Goal: Entertainment & Leisure: Consume media (video, audio)

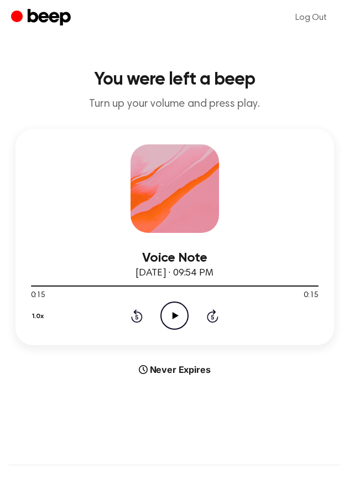
click at [149, 314] on div "1.0x Rewind 5 seconds Play Audio Skip 5 seconds" at bounding box center [175, 316] width 288 height 28
click at [143, 314] on div "1.0x Rewind 5 seconds Play Audio Skip 5 seconds" at bounding box center [175, 316] width 288 height 28
click at [133, 315] on icon "Rewind 5 seconds" at bounding box center [137, 316] width 12 height 14
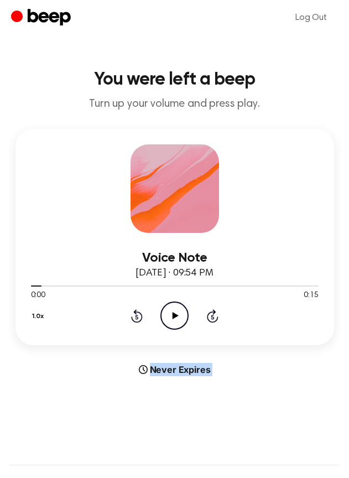
click at [133, 315] on icon "Rewind 5 seconds" at bounding box center [137, 316] width 12 height 14
click at [168, 322] on icon "Play Audio" at bounding box center [175, 316] width 28 height 28
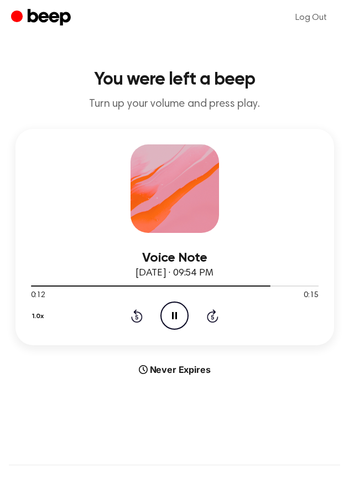
click at [168, 319] on icon "Pause Audio" at bounding box center [175, 316] width 28 height 28
click at [168, 319] on icon "Play Audio" at bounding box center [175, 316] width 28 height 28
click at [168, 319] on icon "Pause Audio" at bounding box center [175, 316] width 28 height 28
click at [168, 319] on icon "Play Audio" at bounding box center [175, 316] width 28 height 28
click at [168, 319] on icon "Pause Audio" at bounding box center [175, 316] width 28 height 28
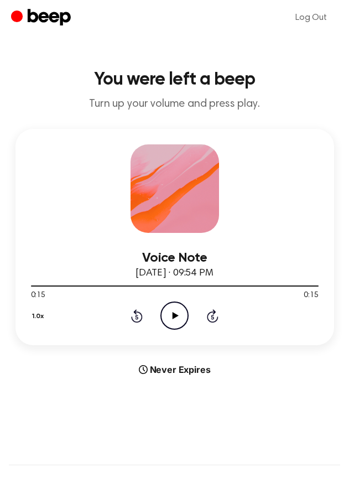
click at [168, 319] on icon "Play Audio" at bounding box center [175, 316] width 28 height 28
click at [131, 320] on icon "Rewind 5 seconds" at bounding box center [137, 316] width 12 height 14
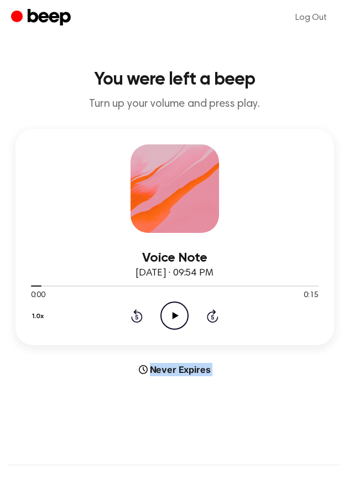
click at [178, 317] on icon "Play Audio" at bounding box center [175, 316] width 28 height 28
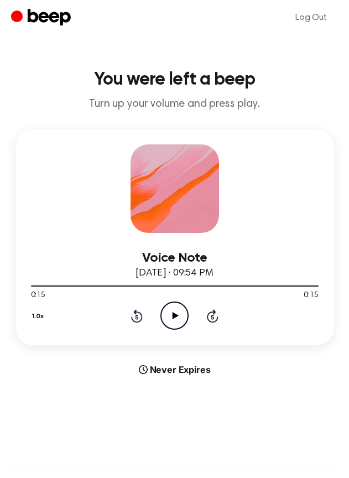
click at [141, 313] on icon "Rewind 5 seconds" at bounding box center [137, 316] width 12 height 14
click at [141, 313] on icon at bounding box center [137, 315] width 12 height 13
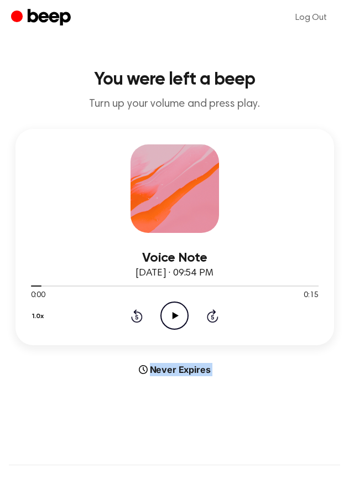
click at [99, 361] on div "Voice Note [DATE] · 09:54 PM 0:00 0:15 Your browser does not support the [objec…" at bounding box center [175, 252] width 332 height 247
